Goal: Complete application form

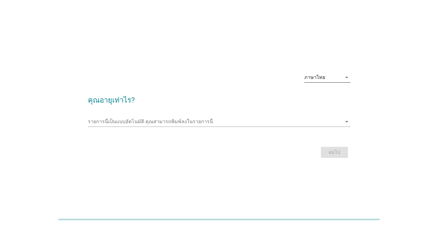
click at [332, 78] on div "ภาษาไทย" at bounding box center [322, 78] width 37 height 10
click at [394, 96] on div "ภาษาไทย arrow_drop_down คุณอายุเท่าไร? รายการนี้เป็นแบบอัตโนมัติ [PERSON_NAME]พ…" at bounding box center [219, 114] width 408 height 102
click at [323, 129] on div at bounding box center [219, 131] width 262 height 4
click at [346, 121] on icon "arrow_drop_down" at bounding box center [346, 121] width 7 height 7
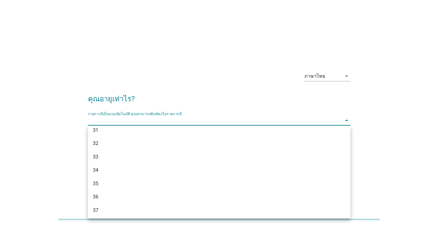
scroll to position [246, 0]
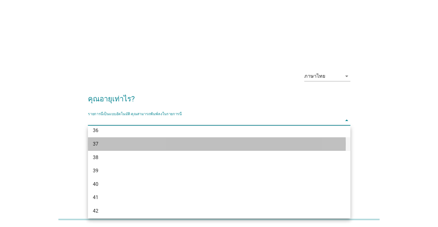
click at [115, 148] on div "37" at bounding box center [209, 143] width 232 height 7
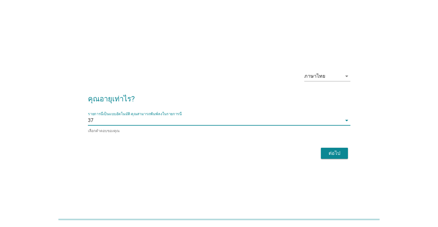
click at [328, 151] on div "ต่อไป" at bounding box center [334, 153] width 17 height 7
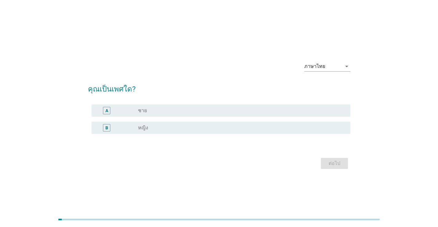
click at [154, 130] on div "radio_button_unchecked หญิง" at bounding box center [239, 128] width 203 height 6
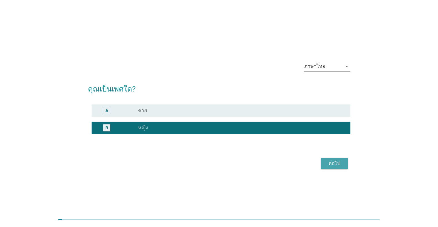
click at [339, 163] on div "ต่อไป" at bounding box center [334, 163] width 17 height 7
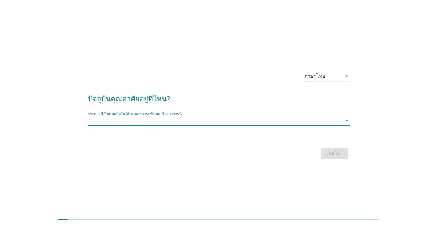
click at [325, 121] on input "รายการนี้เป็นแบบอัตโนมัติ คุณสามารถพิมพ์ลงในรายการนี้" at bounding box center [215, 121] width 254 height 10
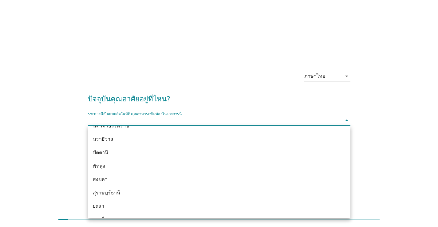
scroll to position [891, 0]
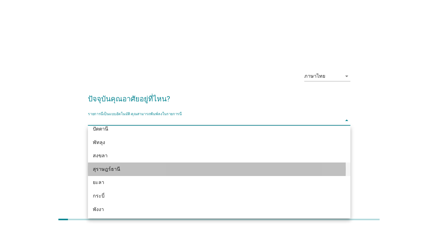
click at [130, 169] on div "สุราษฎร์ธานี" at bounding box center [209, 169] width 232 height 7
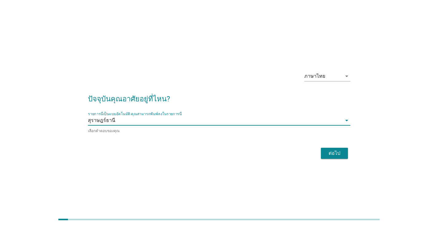
click at [337, 153] on div "ต่อไป" at bounding box center [334, 153] width 17 height 7
